Goal: Task Accomplishment & Management: Manage account settings

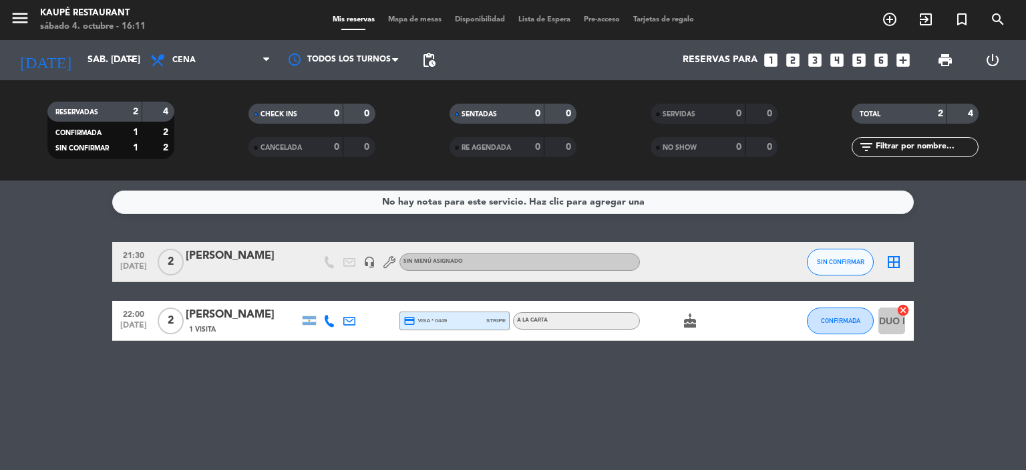
click at [688, 322] on icon "cake" at bounding box center [690, 321] width 16 height 16
click at [38, 340] on bookings-row "21:30 [DATE] 2 [PERSON_NAME] headset_mic Sin menú asignado SIN CONFIRMAR border…" at bounding box center [513, 291] width 1026 height 99
click at [331, 320] on icon at bounding box center [329, 321] width 12 height 12
click at [323, 297] on span "Copiar" at bounding box center [317, 298] width 28 height 14
click at [202, 317] on div "[PERSON_NAME]" at bounding box center [243, 314] width 114 height 17
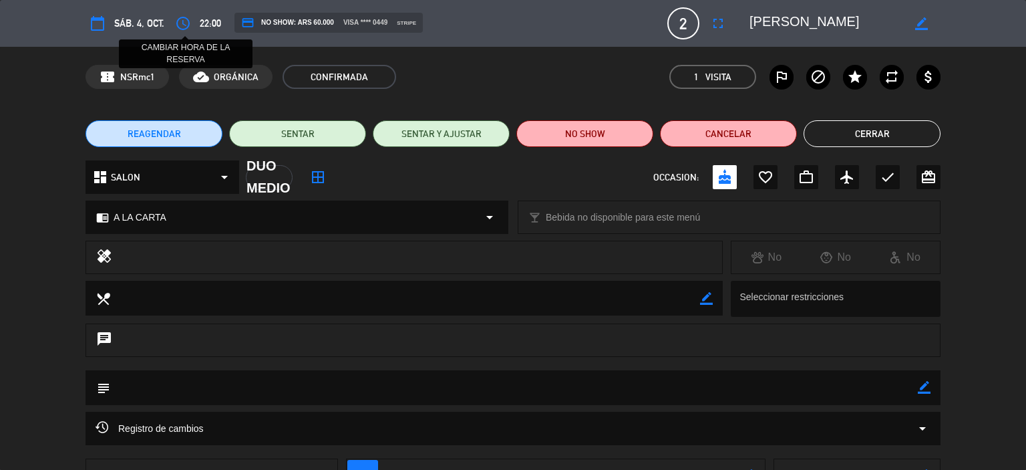
click at [184, 25] on icon "access_time" at bounding box center [183, 23] width 16 height 16
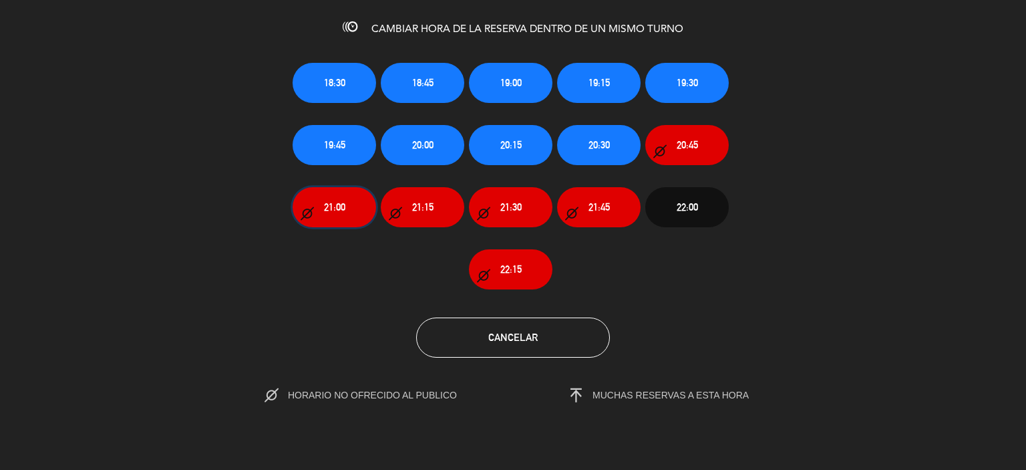
click at [333, 208] on span "21:00" at bounding box center [334, 206] width 21 height 15
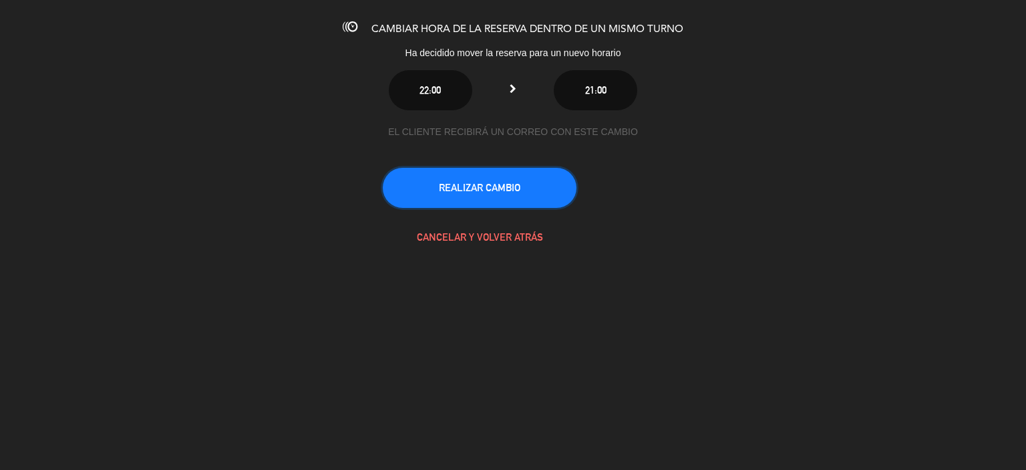
click at [500, 183] on button "REALIZAR CAMBIO" at bounding box center [480, 188] width 194 height 40
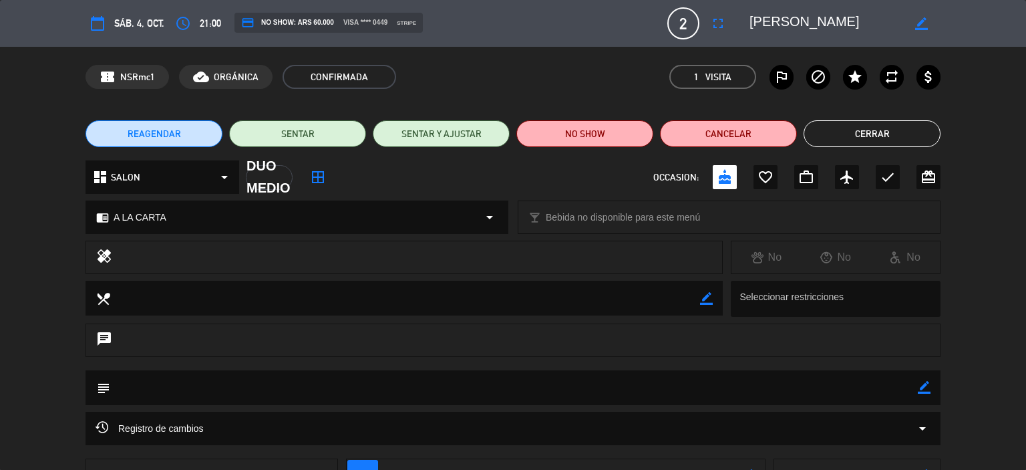
click at [866, 131] on button "Cerrar" at bounding box center [872, 133] width 137 height 27
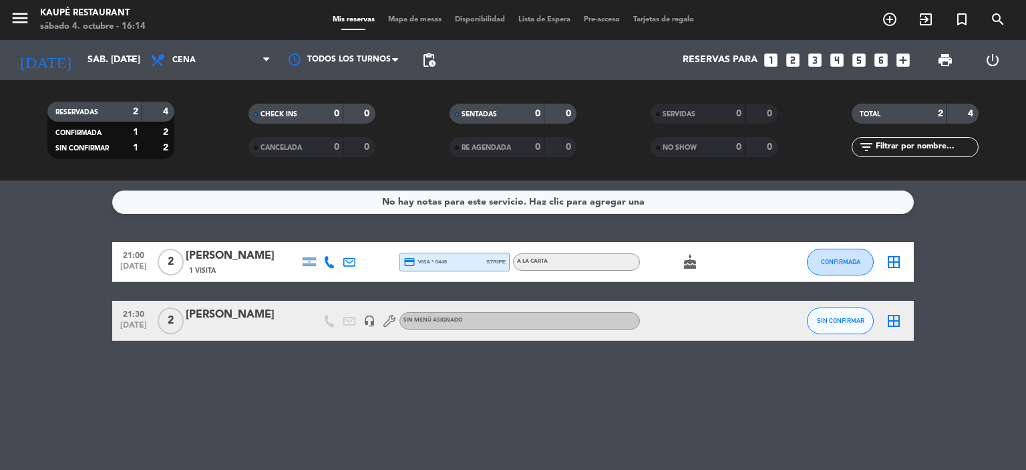
click at [898, 261] on icon "border_all" at bounding box center [894, 262] width 16 height 16
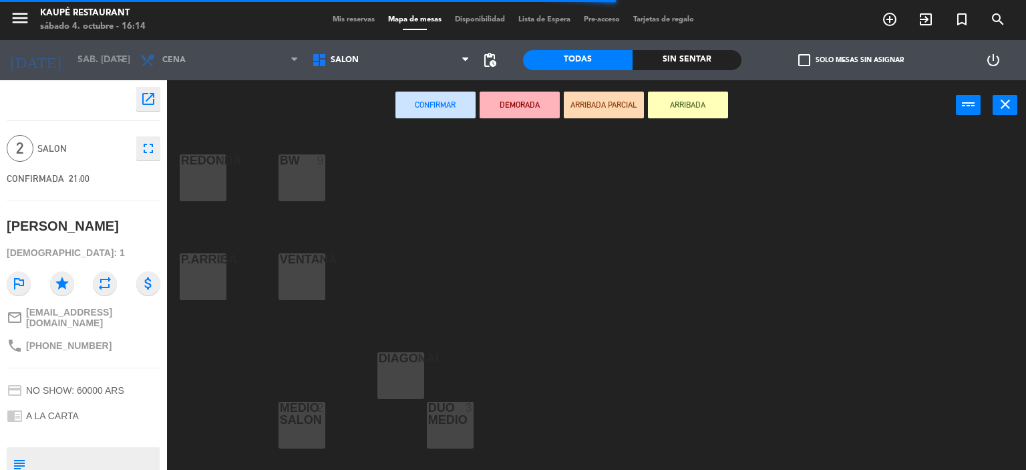
scroll to position [200, 0]
click at [454, 428] on div "DUO MEDIO 3" at bounding box center [450, 423] width 47 height 47
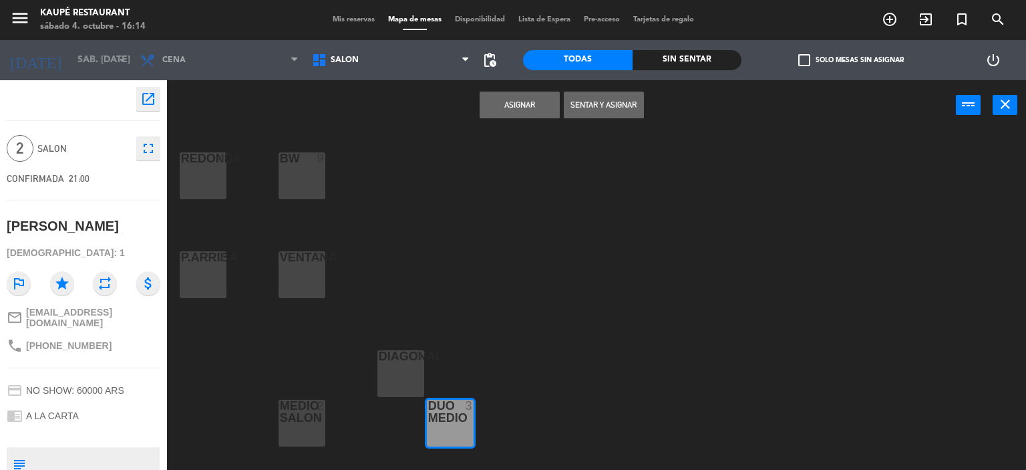
click at [525, 99] on button "Asignar" at bounding box center [520, 105] width 80 height 27
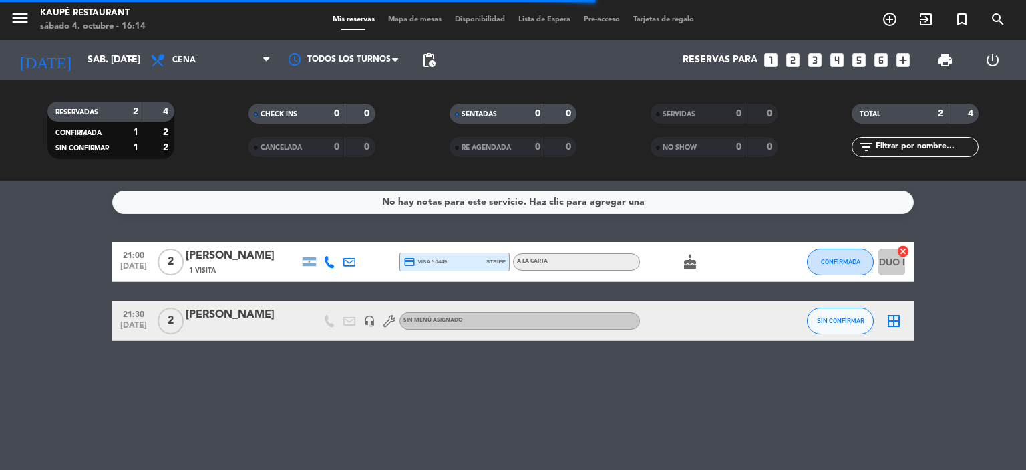
click at [893, 323] on icon "border_all" at bounding box center [894, 321] width 16 height 16
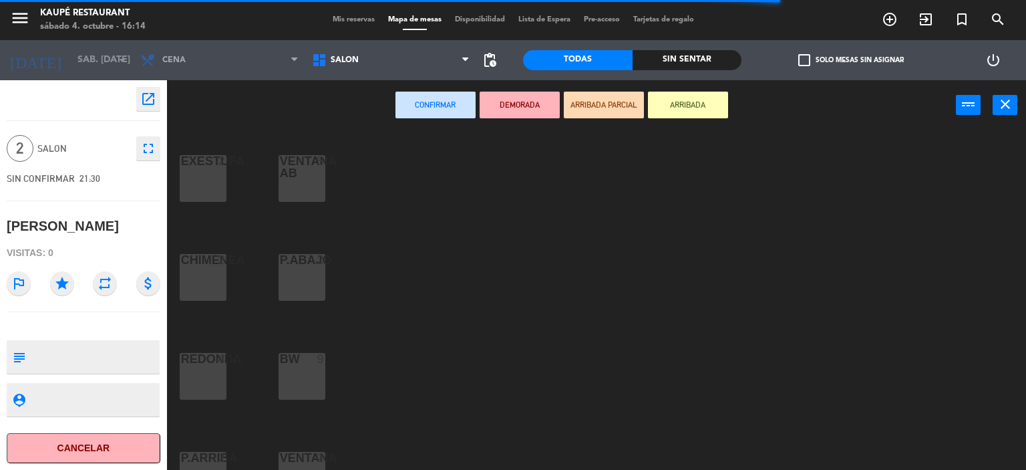
scroll to position [267, 0]
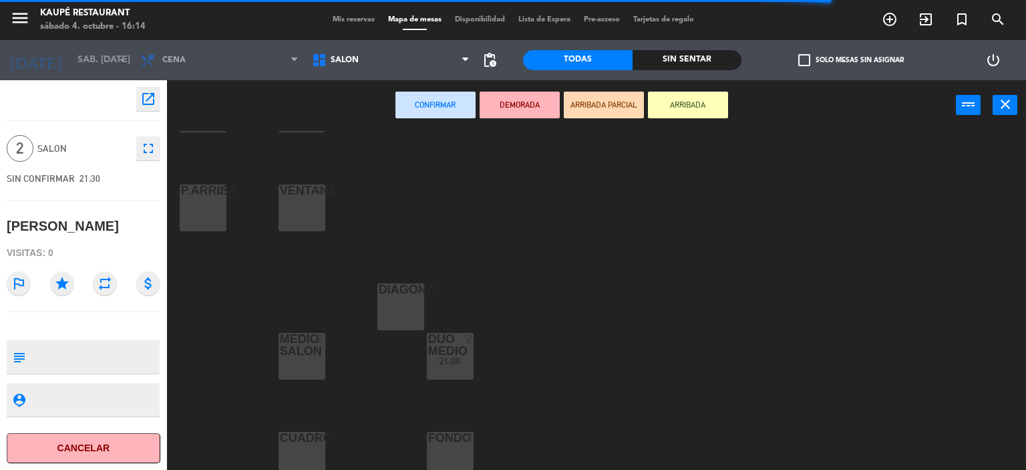
click at [446, 445] on div "FONDO 2" at bounding box center [450, 455] width 47 height 47
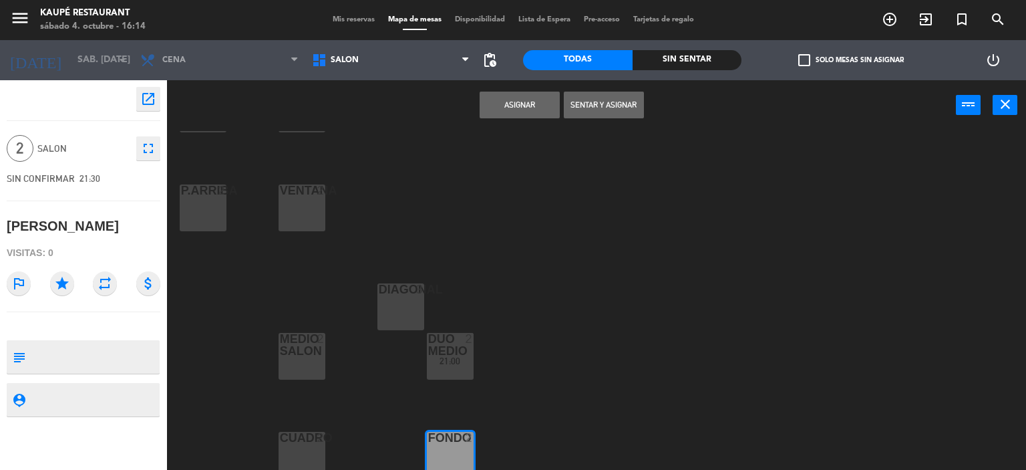
click at [515, 102] on button "Asignar" at bounding box center [520, 105] width 80 height 27
